Goal: Use online tool/utility: Utilize a website feature to perform a specific function

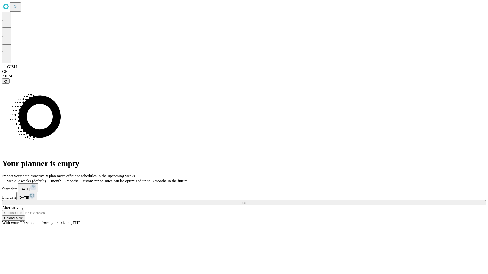
click at [248, 201] on span "Fetch" at bounding box center [244, 203] width 8 height 4
